Goal: Browse casually: Explore the website without a specific task or goal

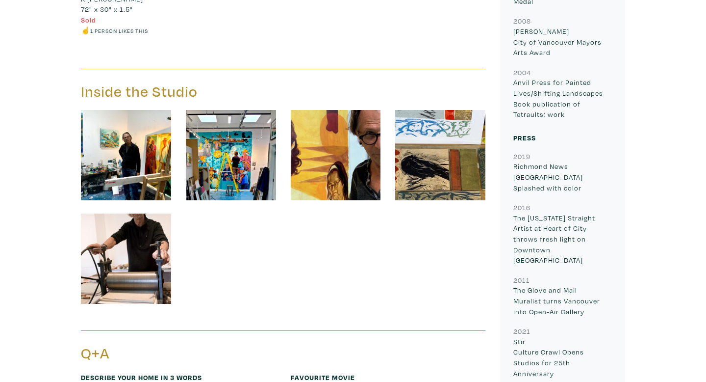
scroll to position [1403, 0]
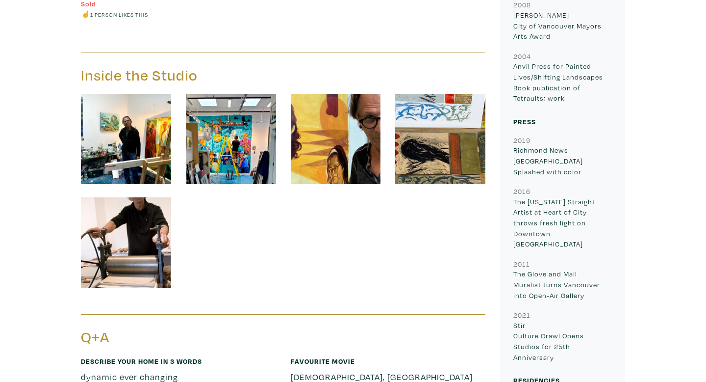
click at [154, 150] on img at bounding box center [126, 139] width 90 height 90
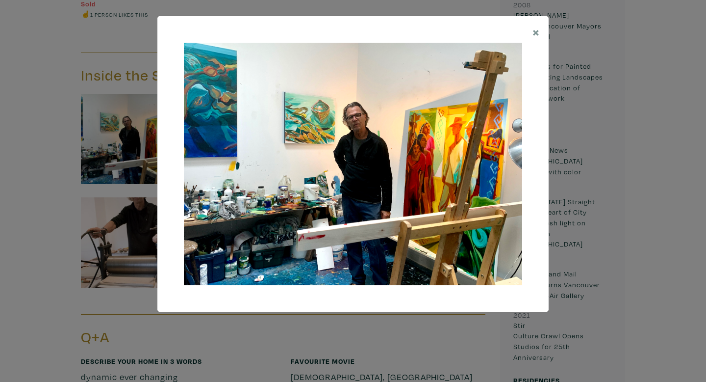
click at [77, 169] on div "× Save changes Close" at bounding box center [353, 191] width 706 height 382
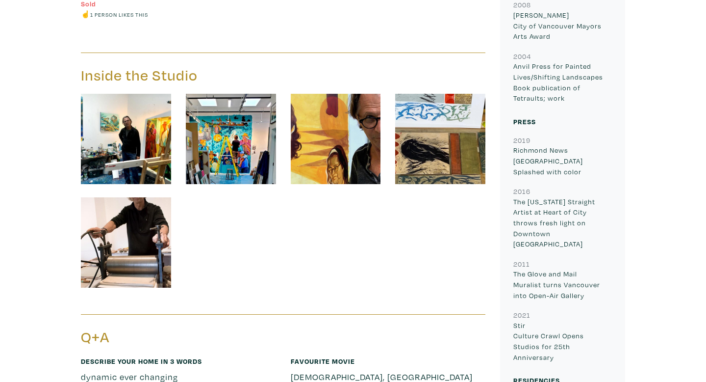
click at [250, 129] on img at bounding box center [231, 139] width 90 height 90
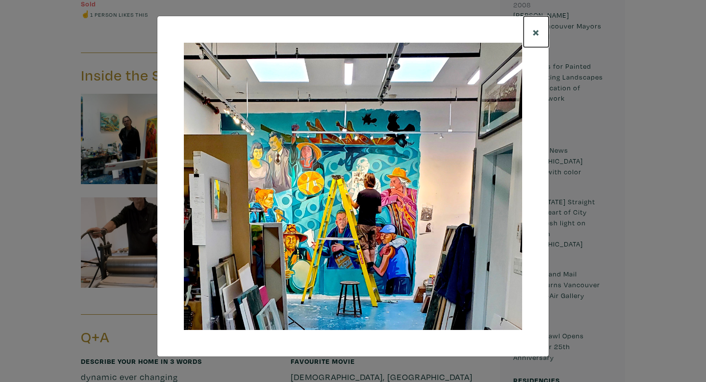
click at [536, 35] on span "×" at bounding box center [536, 31] width 7 height 17
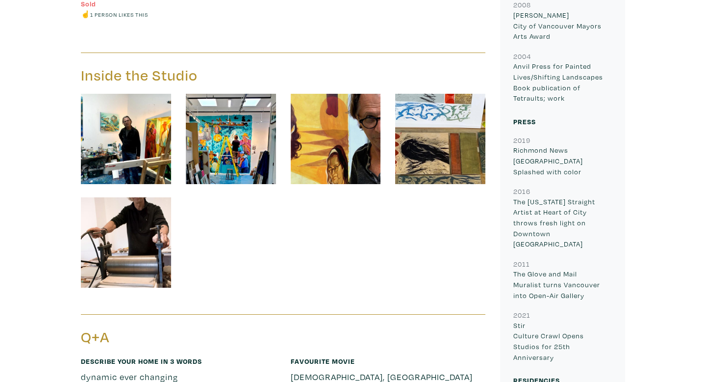
click at [359, 167] on img at bounding box center [336, 139] width 90 height 90
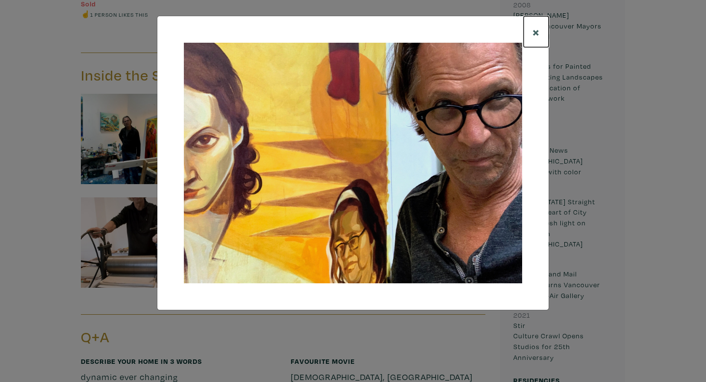
click at [533, 35] on span "×" at bounding box center [536, 31] width 7 height 17
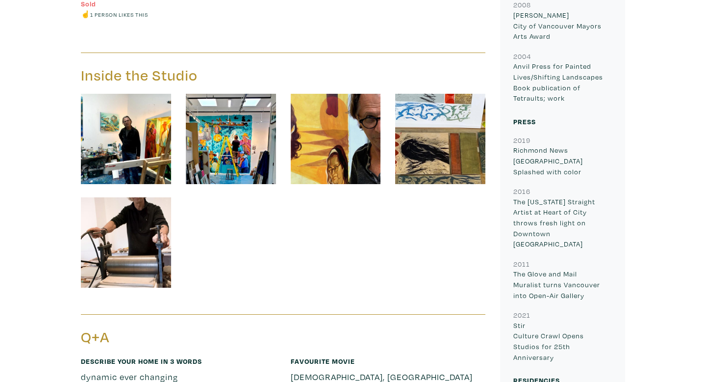
click at [445, 166] on img at bounding box center [440, 139] width 90 height 90
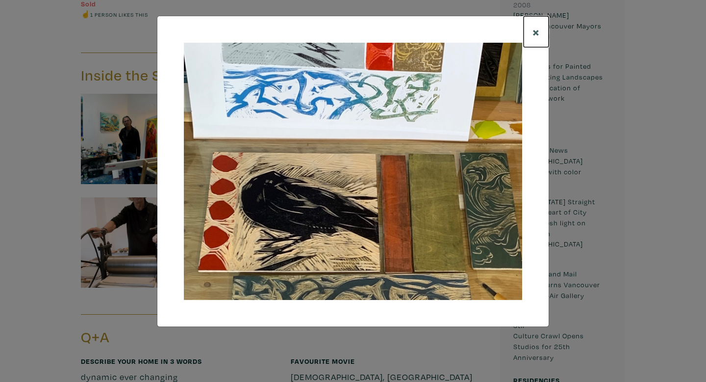
click at [536, 31] on span "×" at bounding box center [536, 31] width 7 height 17
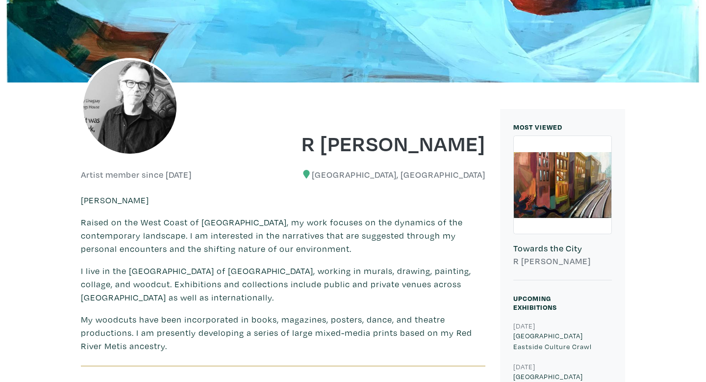
scroll to position [109, 0]
